Goal: Register for event/course

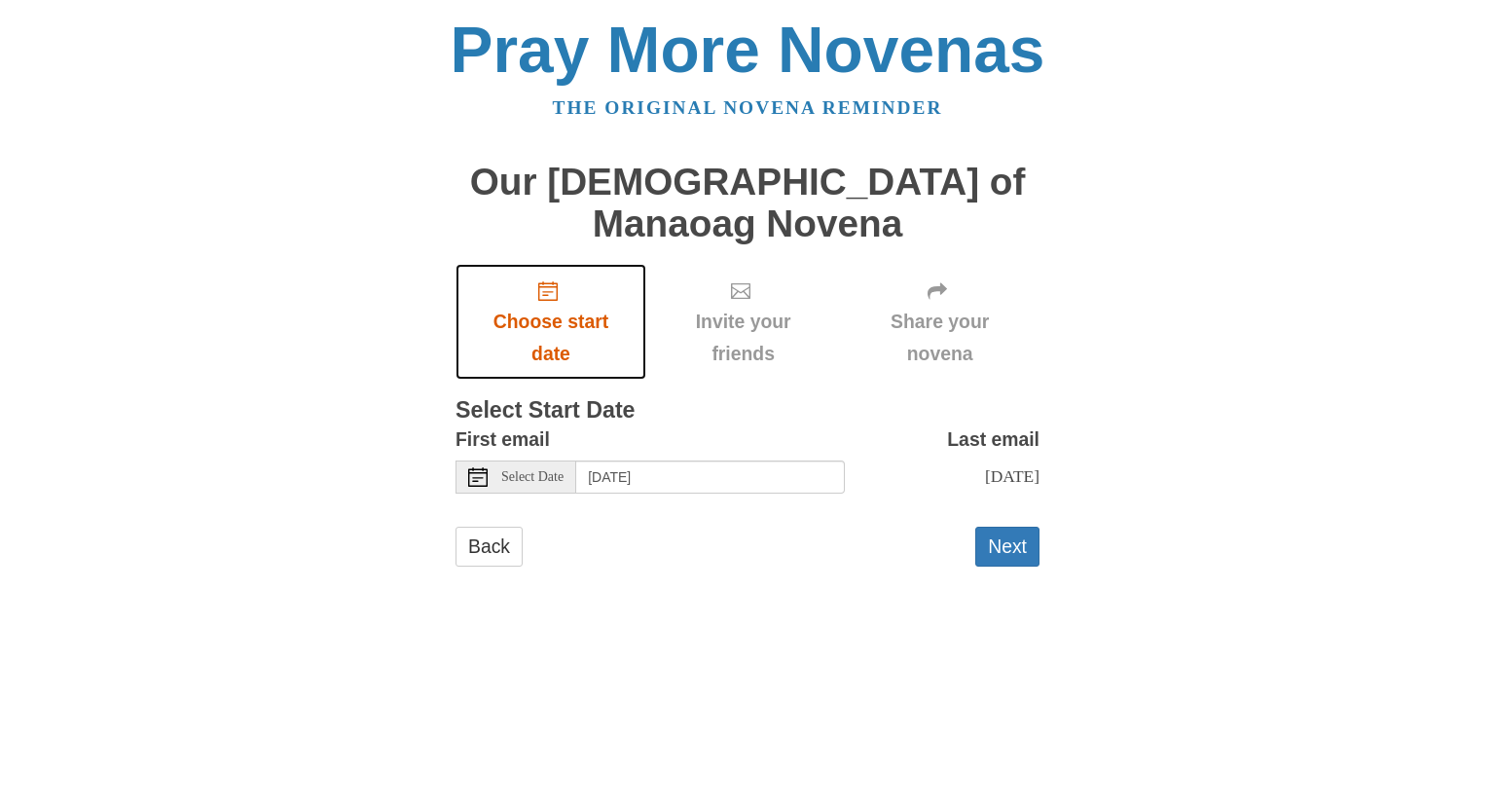
click at [549, 281] on icon "Choose start date" at bounding box center [548, 291] width 20 height 20
